Goal: Check status: Check status

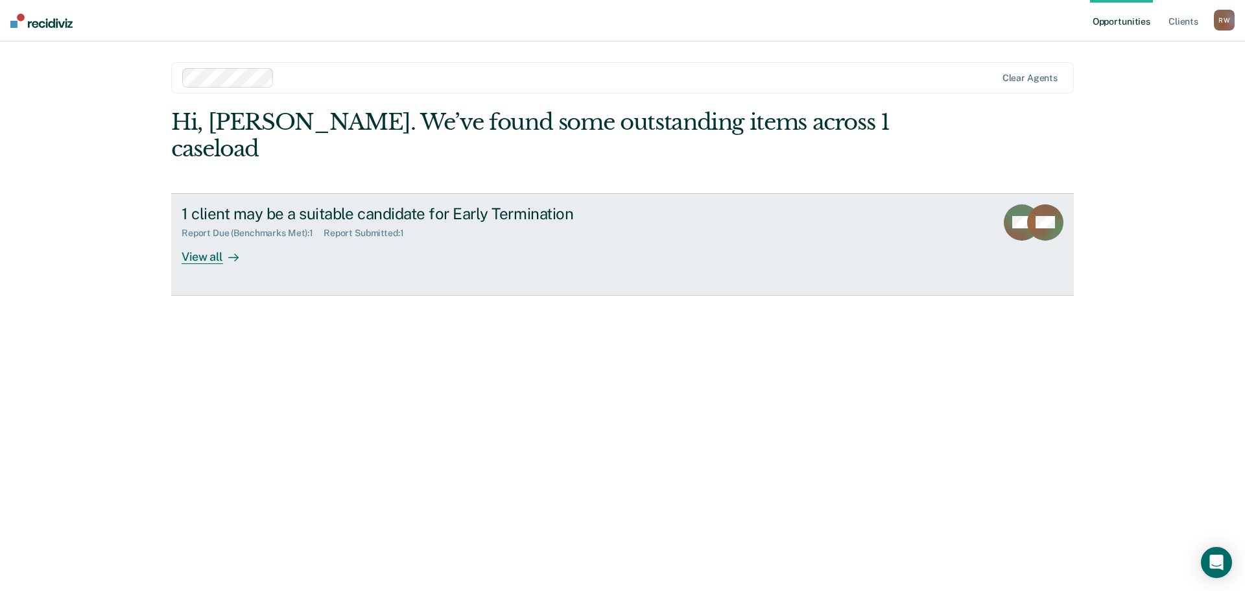
click at [606, 226] on div "1 client may be a suitable candidate for Early Termination Report Due (Benchmar…" at bounding box center [425, 234] width 486 height 60
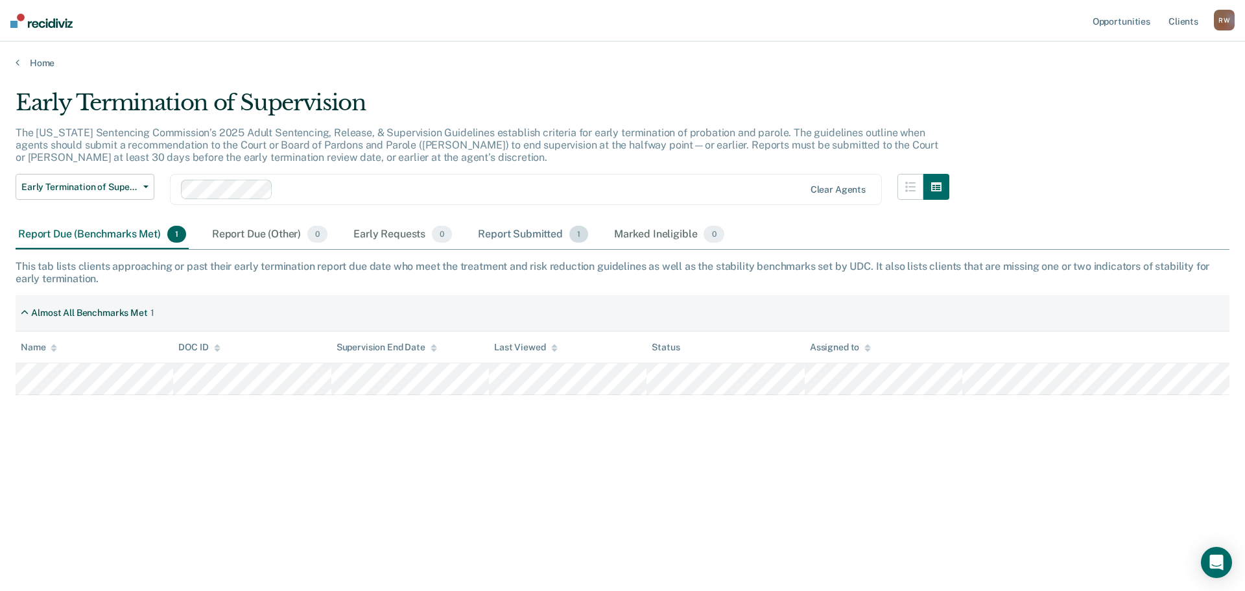
click at [495, 235] on div "Report Submitted 1" at bounding box center [532, 234] width 115 height 29
